Goal: Transaction & Acquisition: Purchase product/service

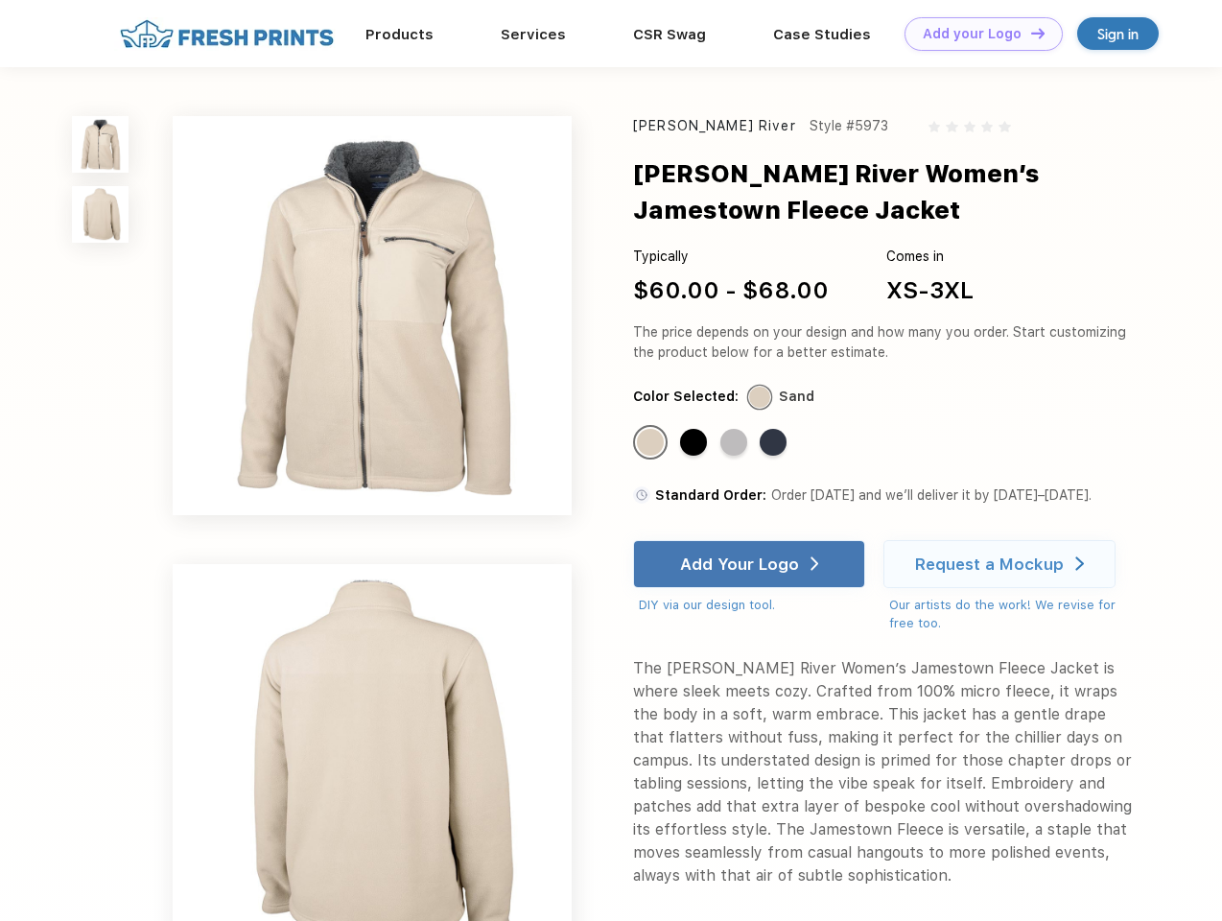
click at [977, 34] on link "Add your Logo Design Tool" at bounding box center [984, 34] width 158 height 34
click at [0, 0] on div "Design Tool" at bounding box center [0, 0] width 0 height 0
click at [1029, 33] on link "Add your Logo Design Tool" at bounding box center [984, 34] width 158 height 34
click at [101, 144] on img at bounding box center [100, 144] width 57 height 57
click at [101, 215] on img at bounding box center [100, 214] width 57 height 57
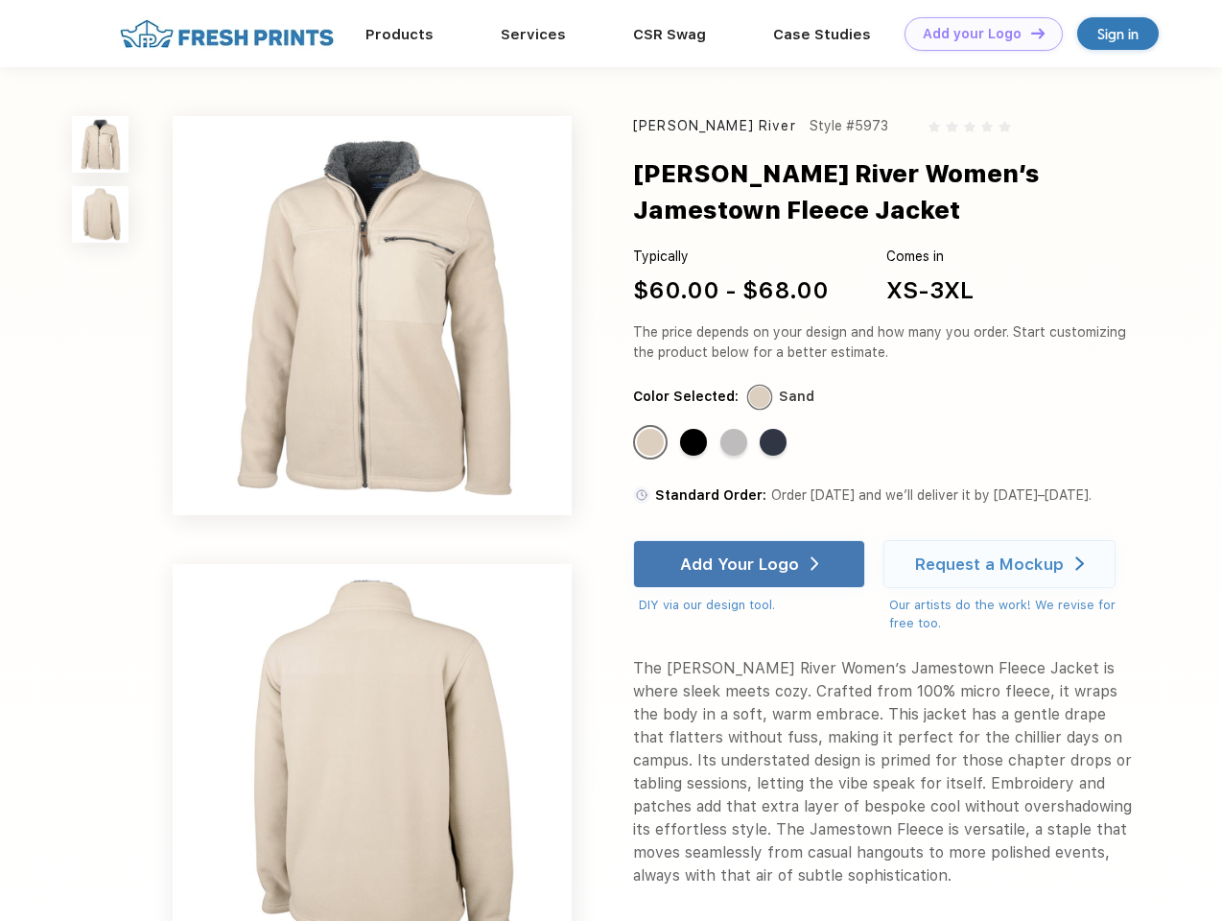
click at [652, 443] on div "Standard Color" at bounding box center [650, 442] width 27 height 27
click at [695, 443] on div "Standard Color" at bounding box center [693, 442] width 27 height 27
click at [736, 443] on div "Standard Color" at bounding box center [733, 442] width 27 height 27
click at [775, 443] on div "Standard Color" at bounding box center [773, 442] width 27 height 27
click at [751, 564] on div "Add Your Logo" at bounding box center [739, 563] width 119 height 19
